Goal: Navigation & Orientation: Find specific page/section

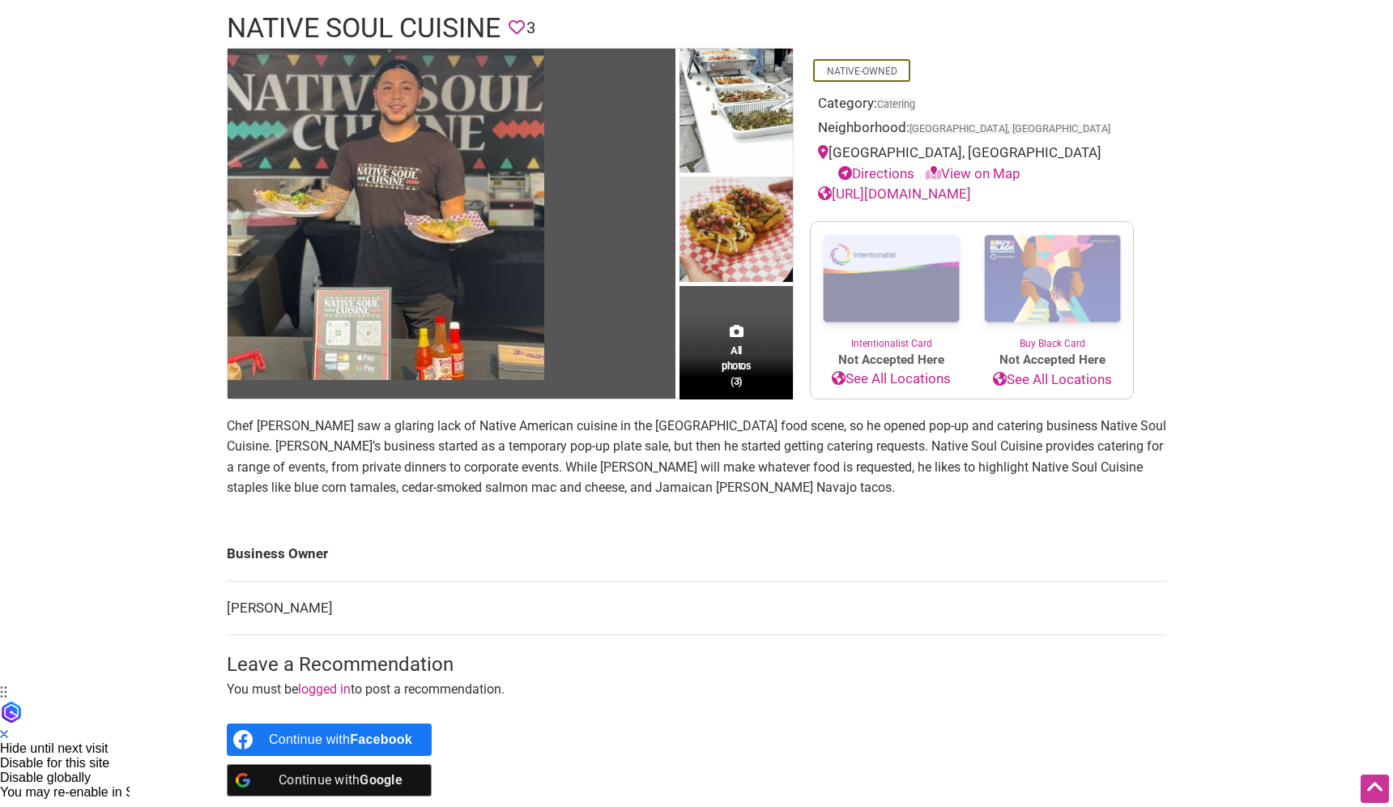
scroll to position [124, 0]
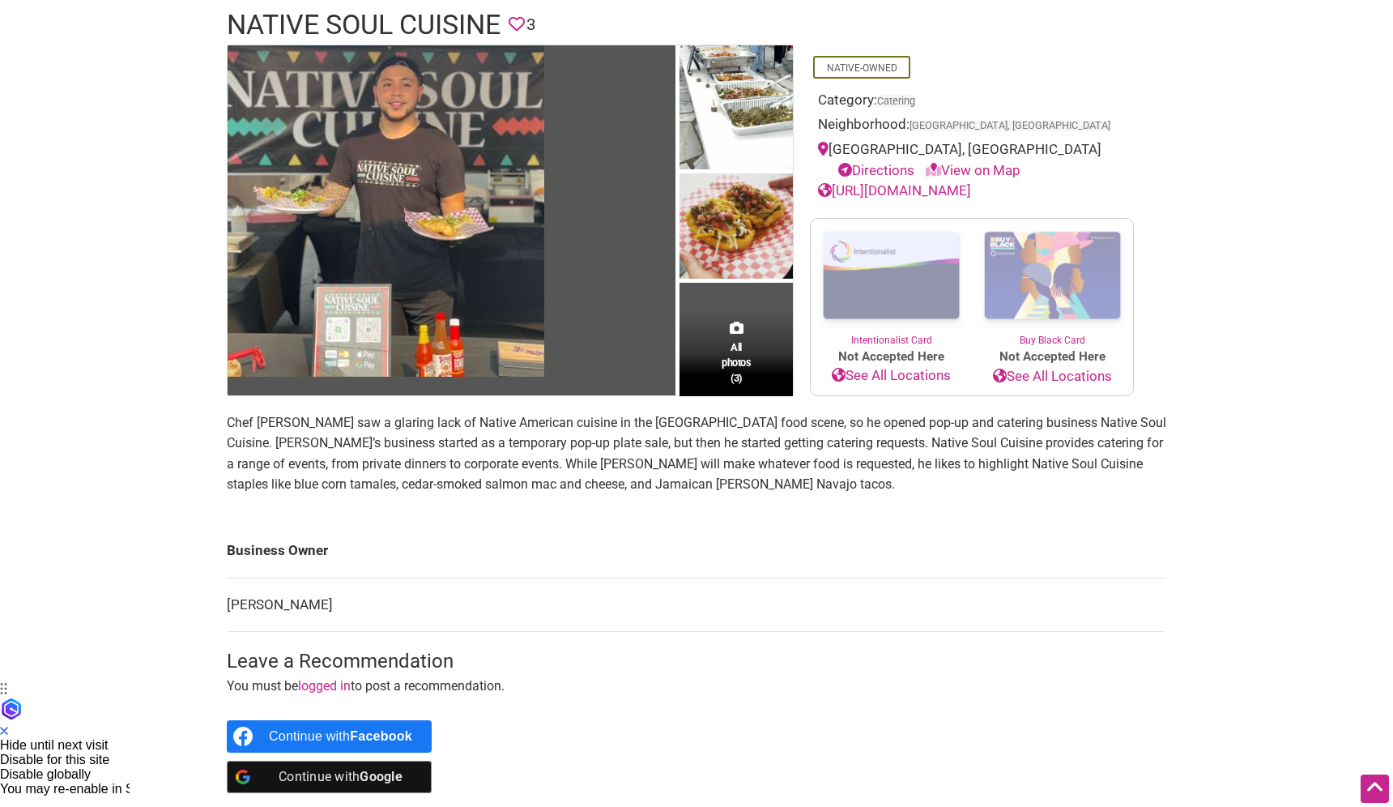
click at [147, 454] on div "Intentionalist Spend like it matters 0 Add a Business Map Blog Store Offers Int…" at bounding box center [697, 550] width 1134 height 1349
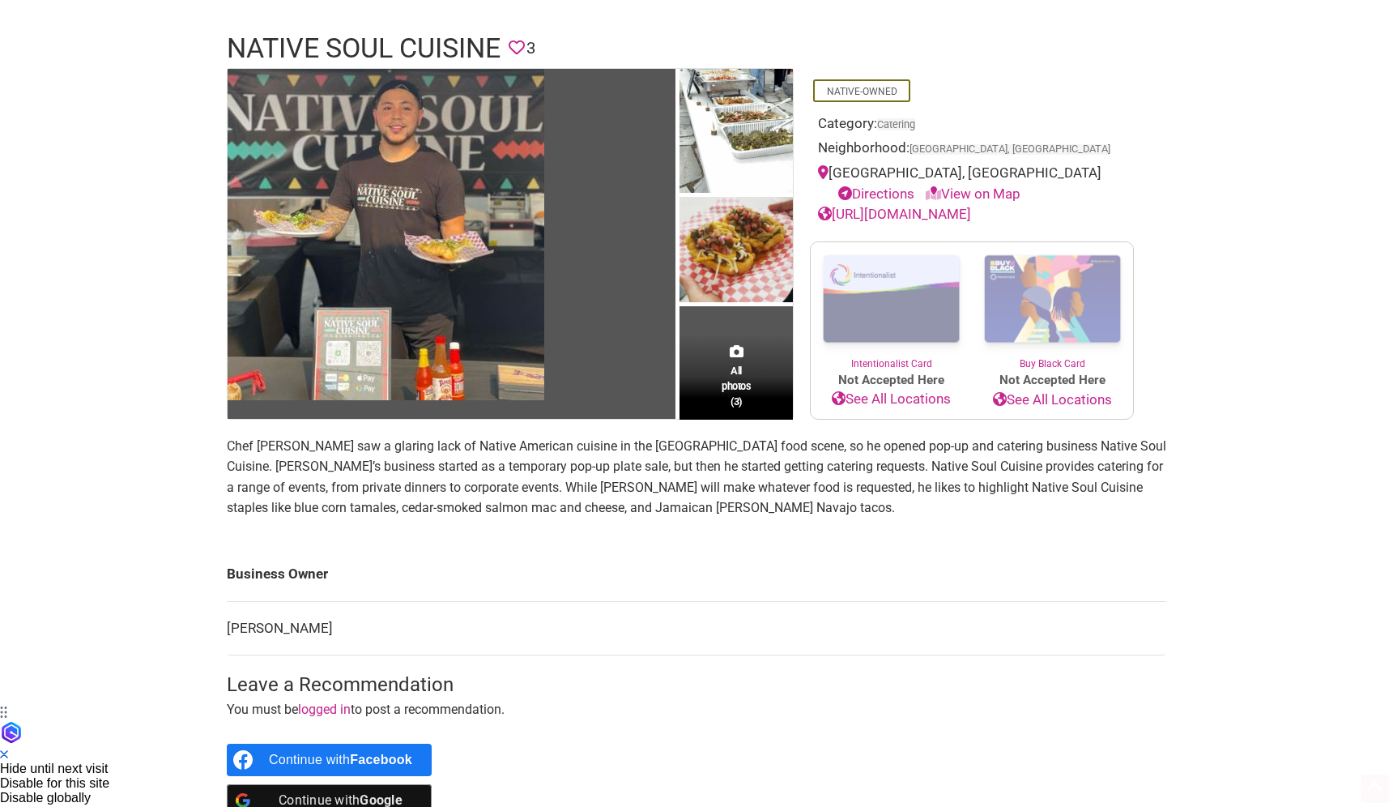
scroll to position [103, 0]
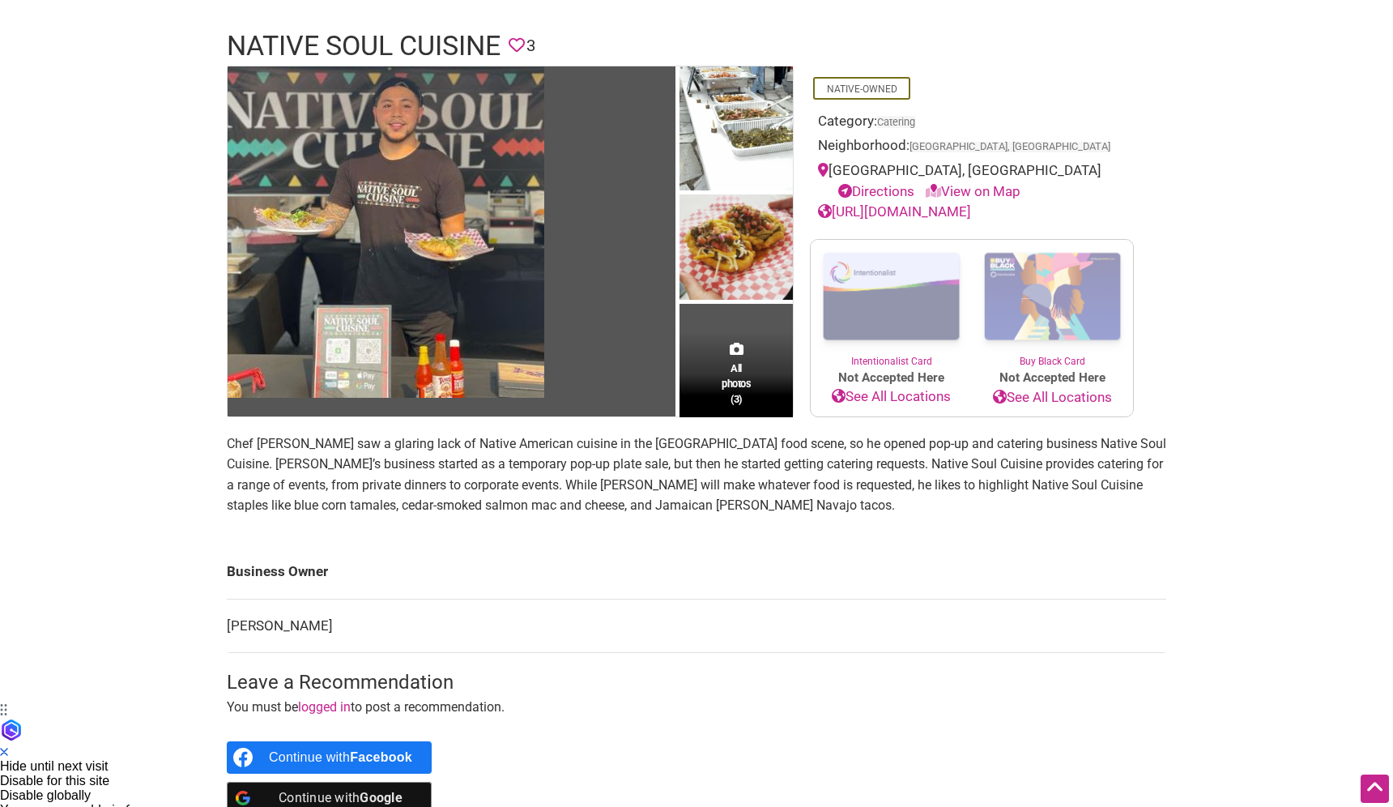
click at [623, 464] on p "Chef [PERSON_NAME] saw a glaring lack of Native American cuisine in the [GEOGRA…" at bounding box center [696, 474] width 939 height 83
click at [523, 474] on p "Chef [PERSON_NAME] saw a glaring lack of Native American cuisine in the [GEOGRA…" at bounding box center [696, 474] width 939 height 83
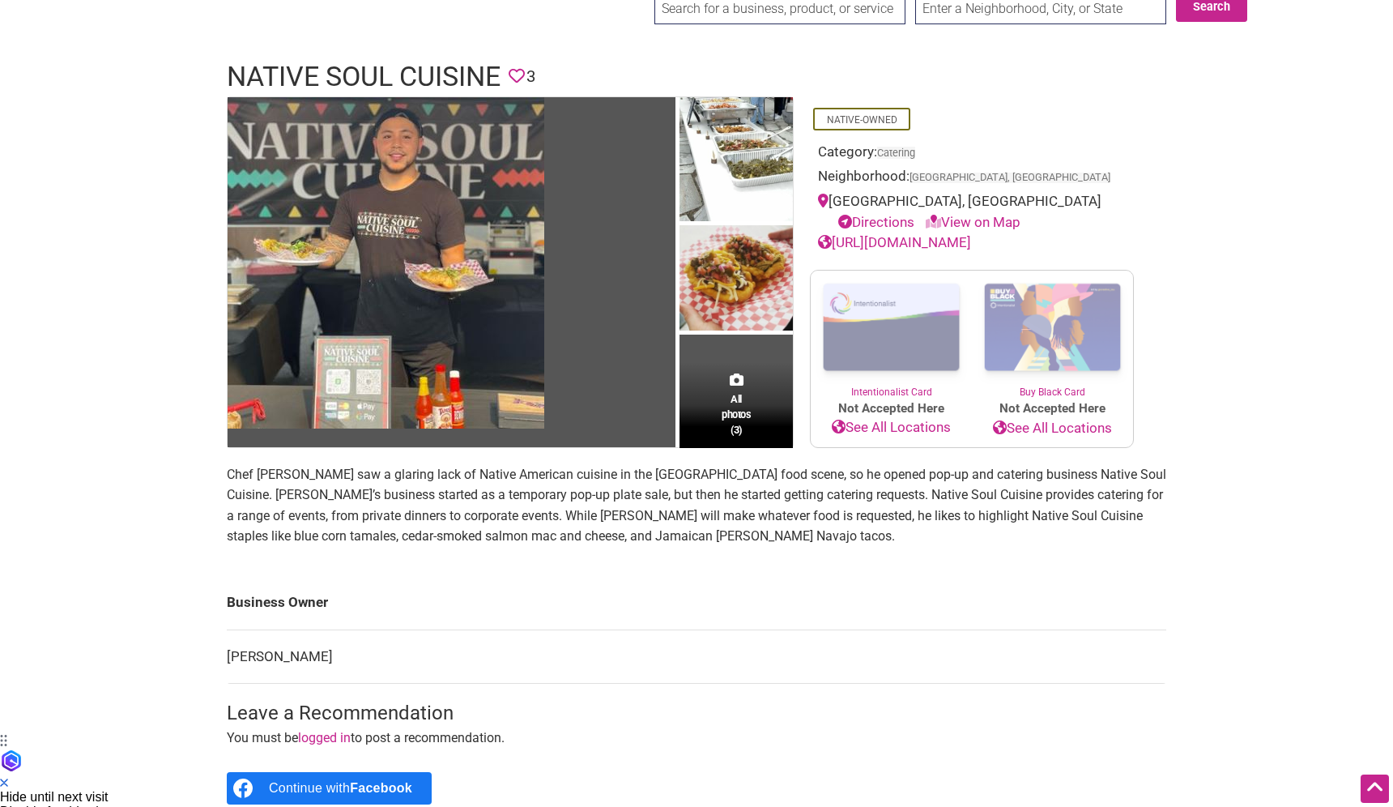
scroll to position [0, 0]
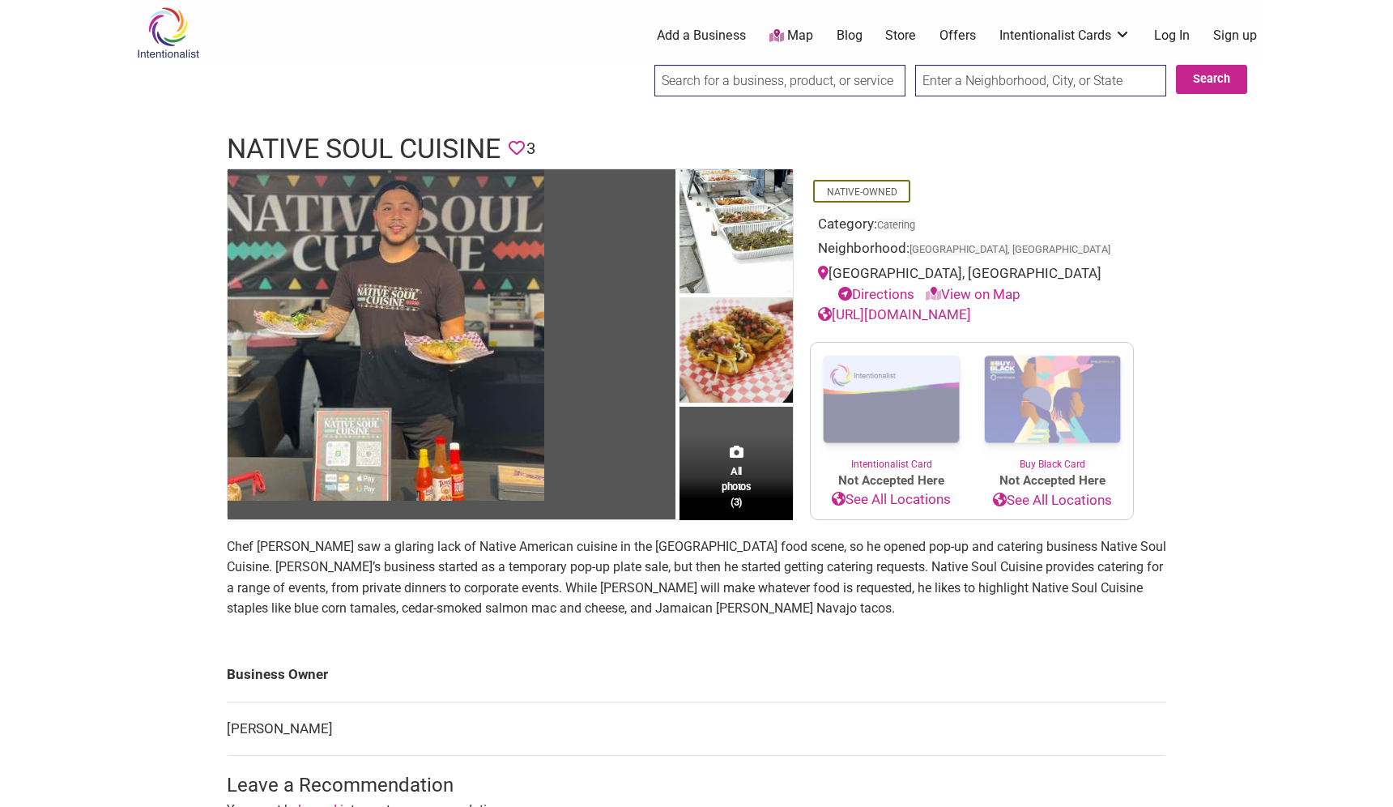
click at [969, 292] on link "View on Map" at bounding box center [973, 294] width 95 height 16
click at [977, 290] on link "View on Map" at bounding box center [973, 294] width 95 height 16
click at [901, 289] on link "Directions" at bounding box center [876, 294] width 76 height 16
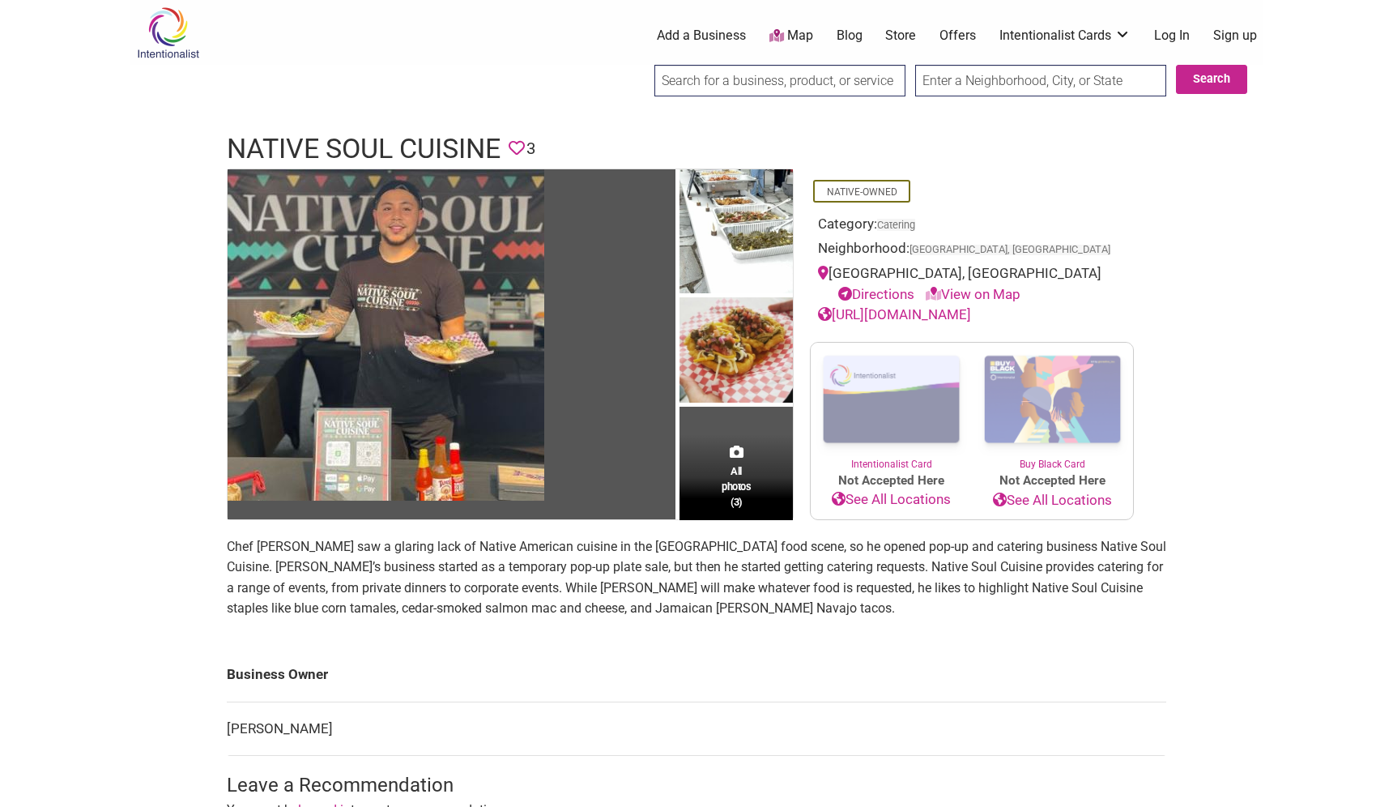
click at [1199, 211] on div "Intentionalist Spend like it matters 0 Add a Business Map Blog Store Offers Int…" at bounding box center [697, 674] width 1134 height 1349
